Goal: Navigation & Orientation: Go to known website

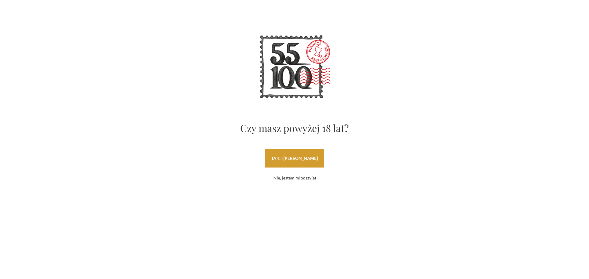
click at [304, 158] on link "tak, i uwielbiam wino" at bounding box center [294, 158] width 59 height 18
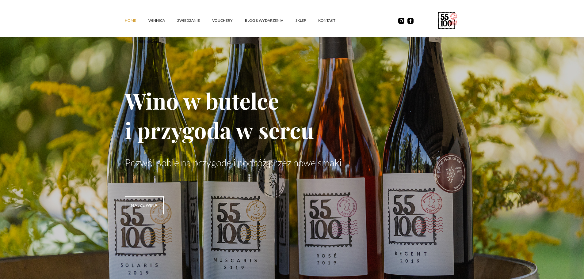
click at [148, 20] on link "Home" at bounding box center [137, 20] width 24 height 18
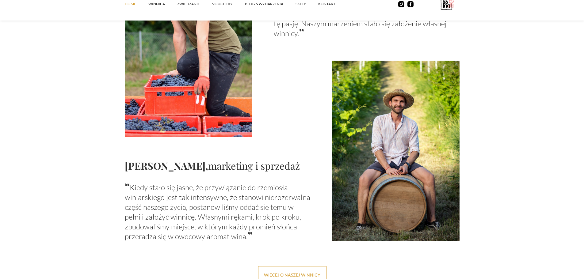
scroll to position [705, 0]
